Goal: Task Accomplishment & Management: Use online tool/utility

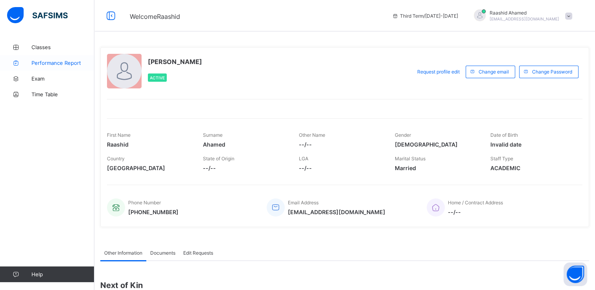
click at [79, 57] on link "Performance Report" at bounding box center [47, 63] width 94 height 16
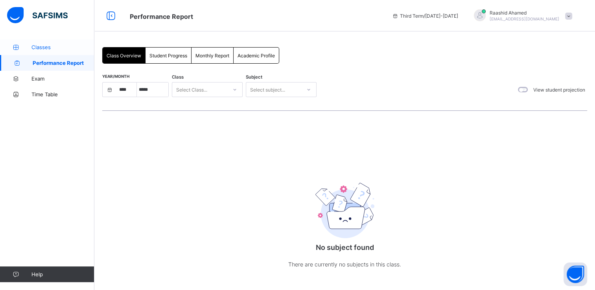
click at [61, 48] on span "Classes" at bounding box center [62, 47] width 63 height 6
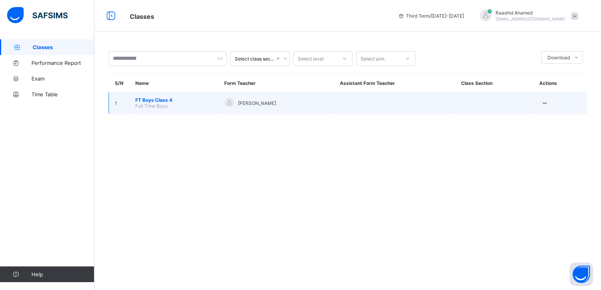
click at [186, 105] on td "FT Boys Class 4 Full Time Boys" at bounding box center [173, 103] width 89 height 22
click at [166, 99] on span "FT Boys Class 4" at bounding box center [173, 100] width 77 height 6
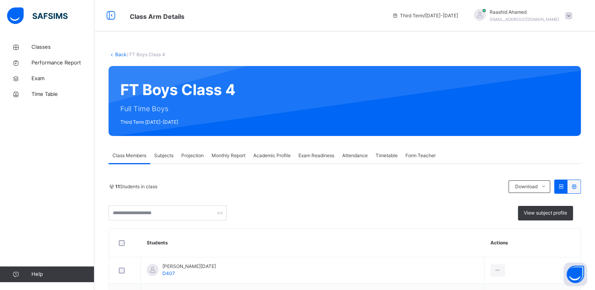
click at [201, 155] on span "Projection" at bounding box center [192, 155] width 22 height 7
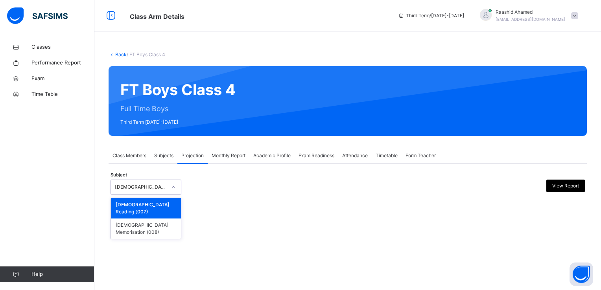
drag, startPoint x: 160, startPoint y: 193, endPoint x: 160, endPoint y: 199, distance: 5.5
click at [160, 195] on div "Subject option [DEMOGRAPHIC_DATA] Reading (007) focused, 1 of 2. 2 results avai…" at bounding box center [347, 187] width 474 height 23
click at [164, 216] on div "[DEMOGRAPHIC_DATA] Memorisation (008)" at bounding box center [146, 229] width 70 height 20
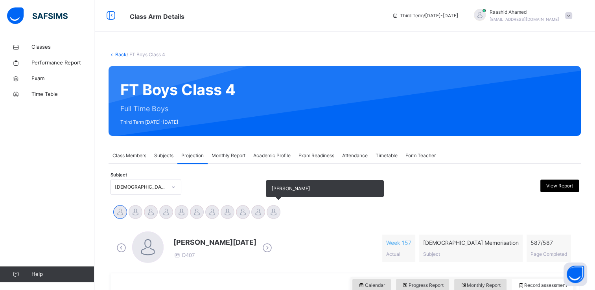
drag, startPoint x: 276, startPoint y: 213, endPoint x: 277, endPoint y: 209, distance: 4.0
click at [277, 209] on div at bounding box center [274, 212] width 14 height 14
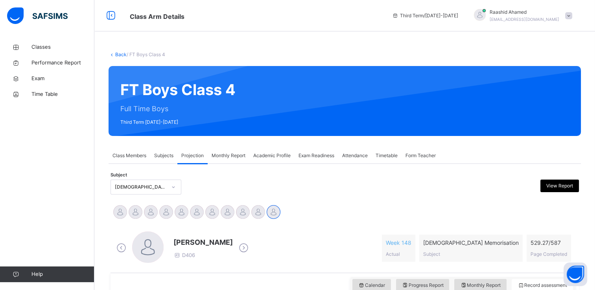
scroll to position [219, 0]
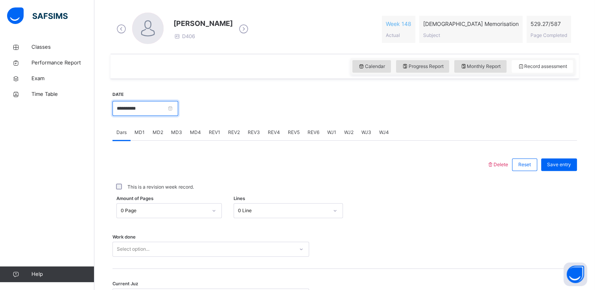
click at [166, 110] on input "**********" at bounding box center [145, 108] width 66 height 15
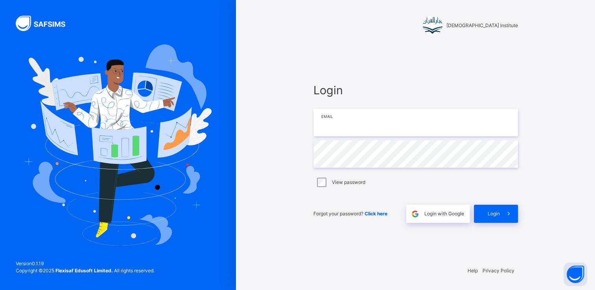
type input "**********"
